Goal: Navigation & Orientation: Understand site structure

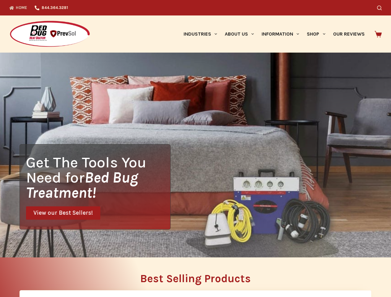
click at [195, 148] on div "Get The Tools You Need for Bed Bug Treatment! View our Best Sellers!" at bounding box center [195, 155] width 391 height 205
click at [381, 8] on icon "Search" at bounding box center [379, 8] width 5 height 5
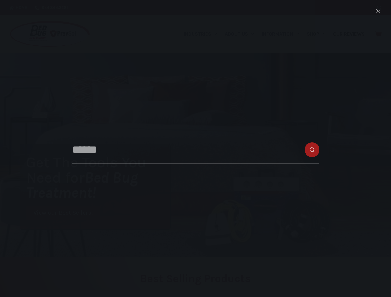
click at [202, 34] on link "Industries" at bounding box center [199, 33] width 41 height 37
click at [242, 34] on link "About Us" at bounding box center [239, 33] width 37 height 37
click at [283, 34] on link "Information" at bounding box center [280, 33] width 45 height 37
click at [318, 34] on link "Shop" at bounding box center [316, 33] width 26 height 37
